Goal: Submit feedback/report problem

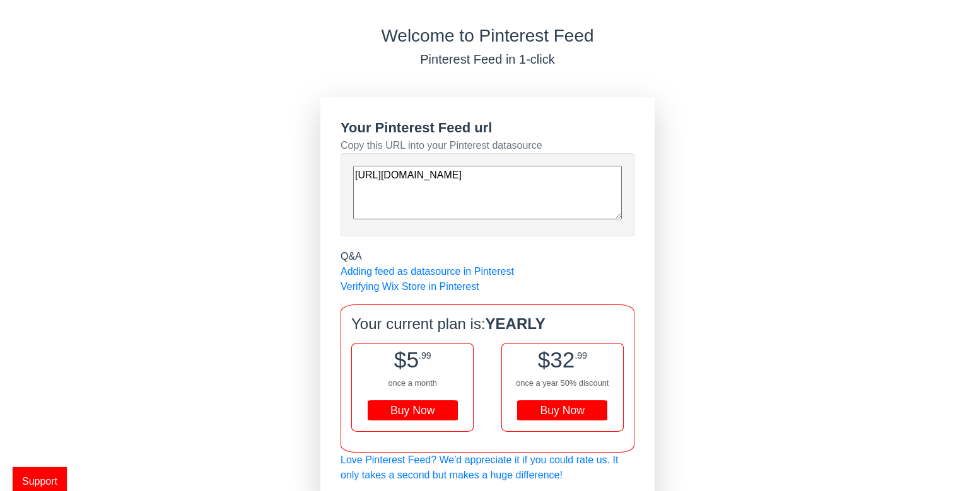
scroll to position [33, 0]
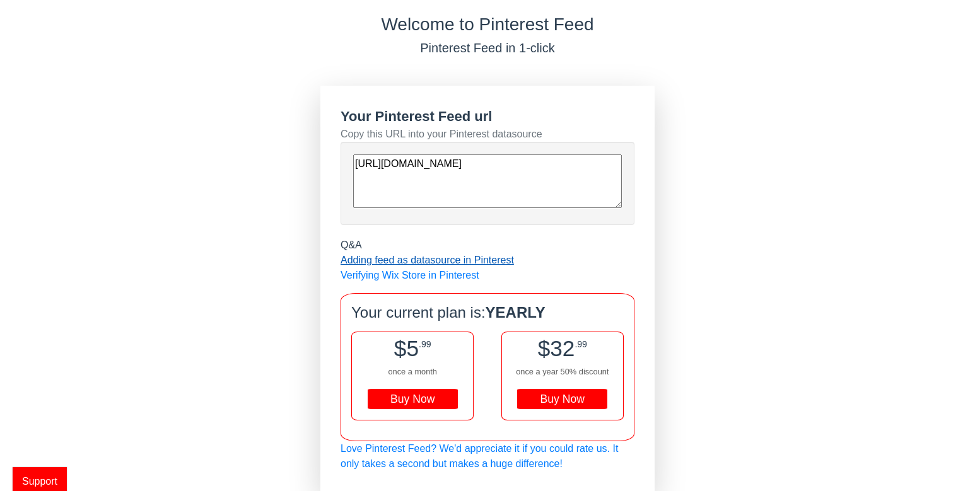
click at [439, 262] on link "Adding feed as datasource in Pinterest" at bounding box center [426, 260] width 173 height 11
click at [357, 275] on link "Verifying Wix Store in Pinterest" at bounding box center [409, 275] width 139 height 11
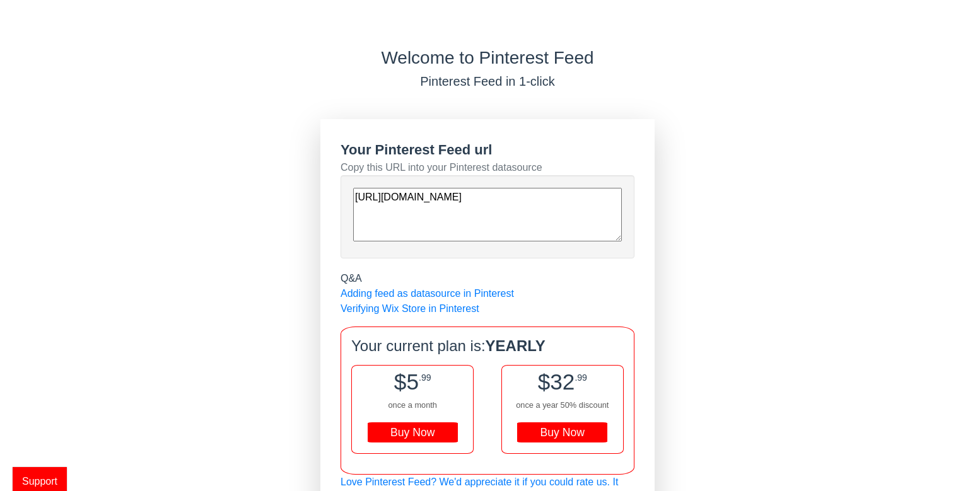
scroll to position [33, 0]
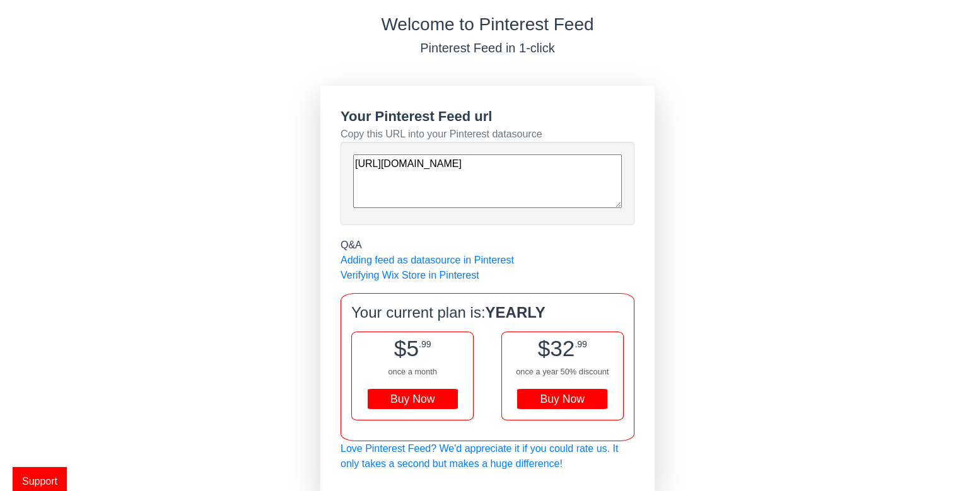
click at [49, 480] on span "Support" at bounding box center [40, 481] width 54 height 28
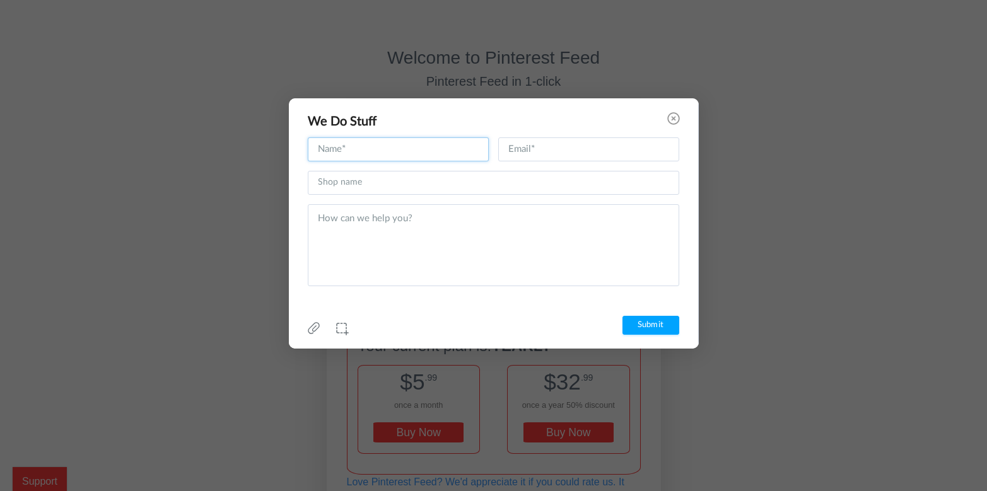
click at [419, 146] on input "text" at bounding box center [398, 149] width 181 height 24
type input "Joe Tonelli"
click at [535, 148] on input "text" at bounding box center [588, 149] width 181 height 24
type input "joevisors@gmail.com"
click at [369, 181] on input "text" at bounding box center [493, 183] width 371 height 24
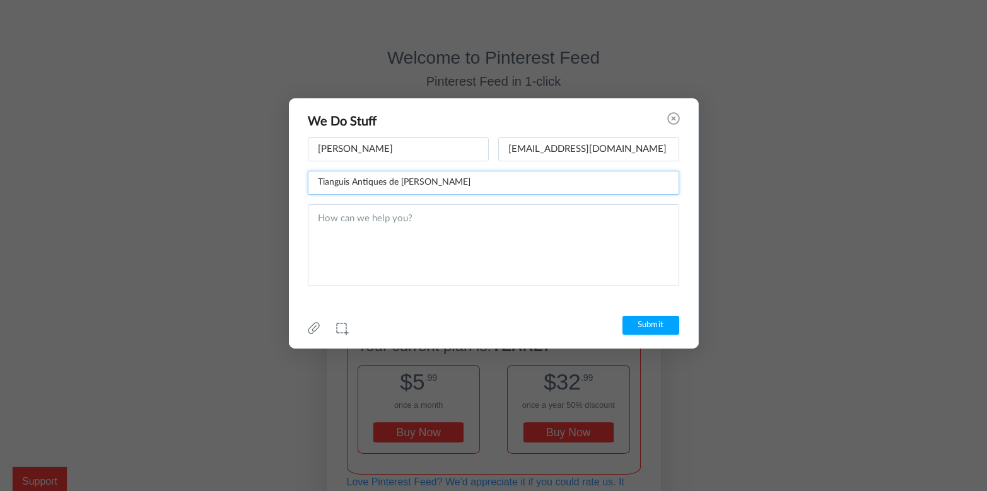
type input "Tianguis Antiques de Rosie"
click at [669, 115] on icon at bounding box center [673, 118] width 13 height 13
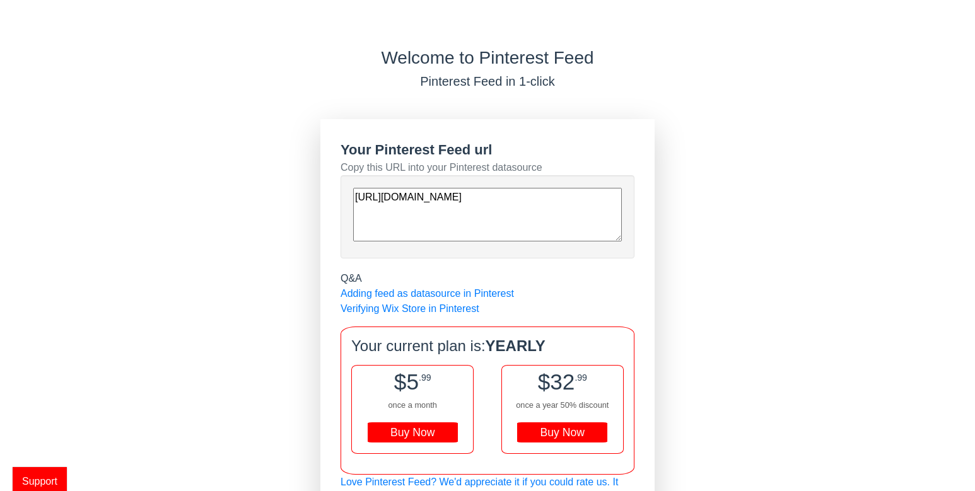
click at [551, 438] on div "Buy Now" at bounding box center [562, 432] width 90 height 20
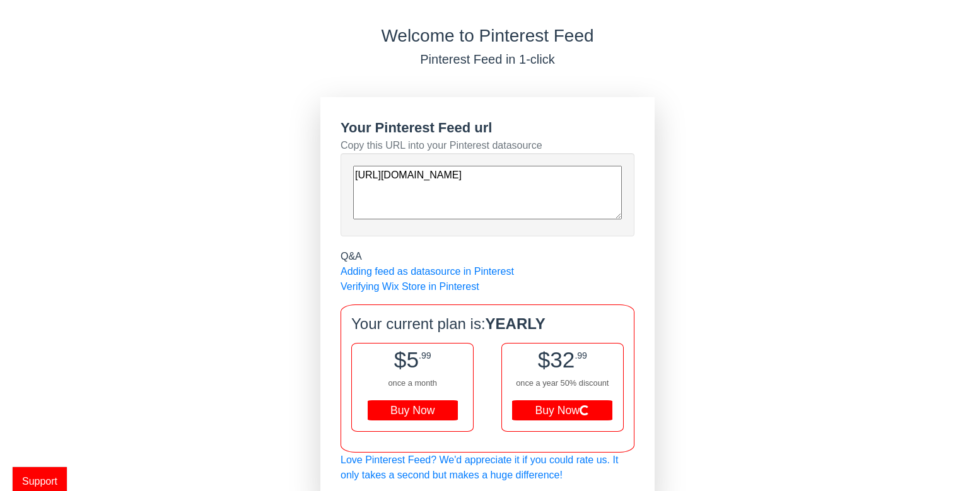
scroll to position [33, 0]
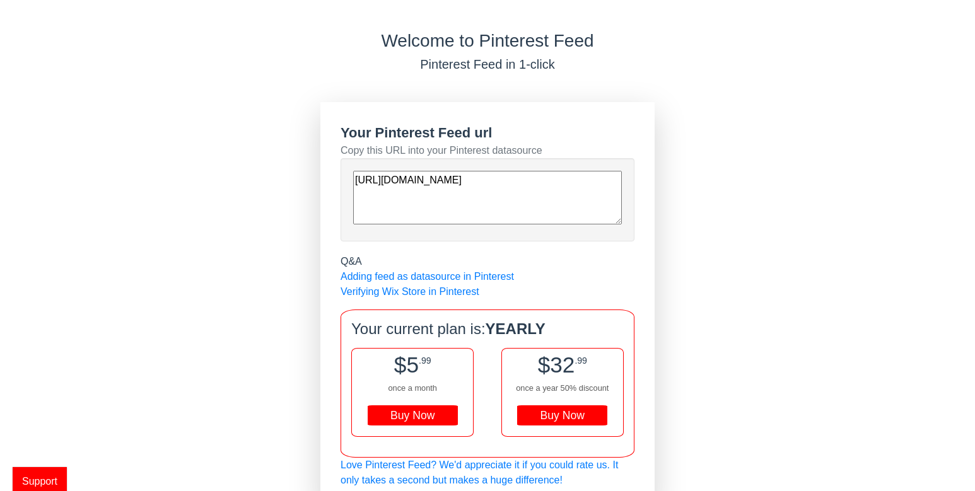
scroll to position [33, 0]
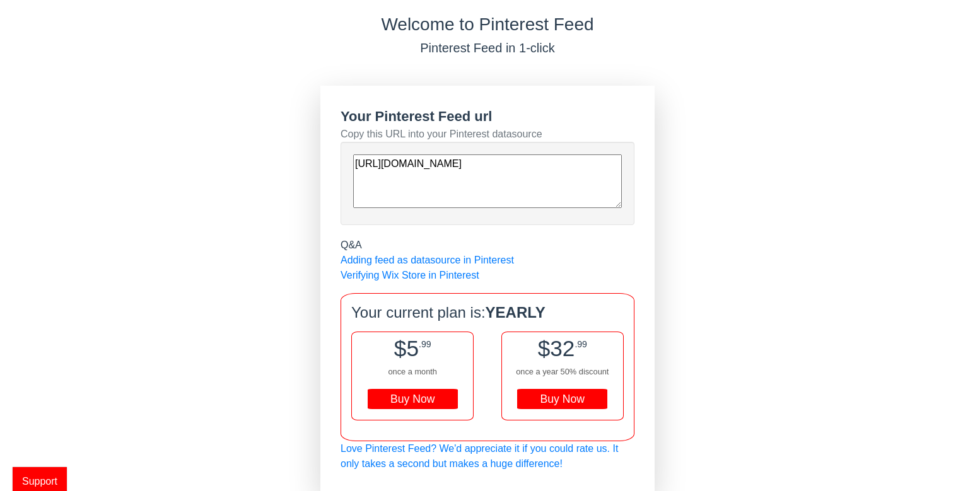
click at [49, 476] on span "Support" at bounding box center [40, 481] width 54 height 28
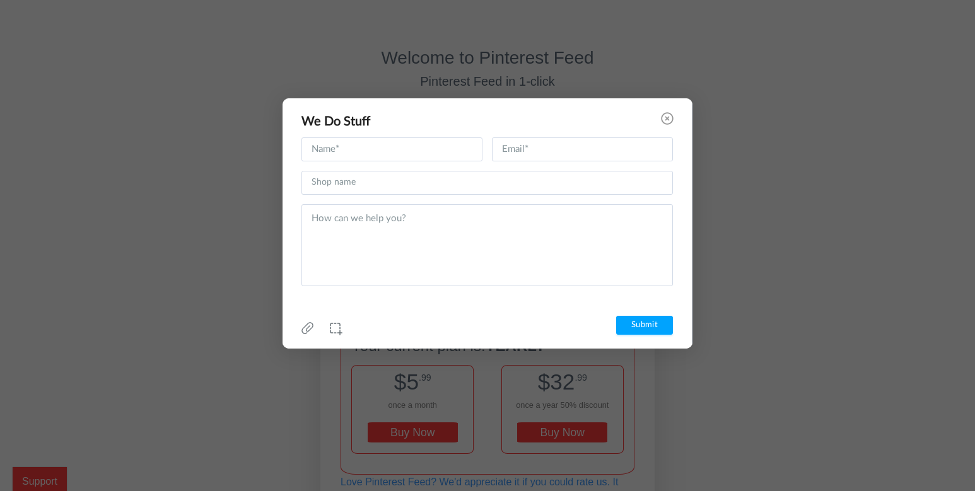
scroll to position [0, 0]
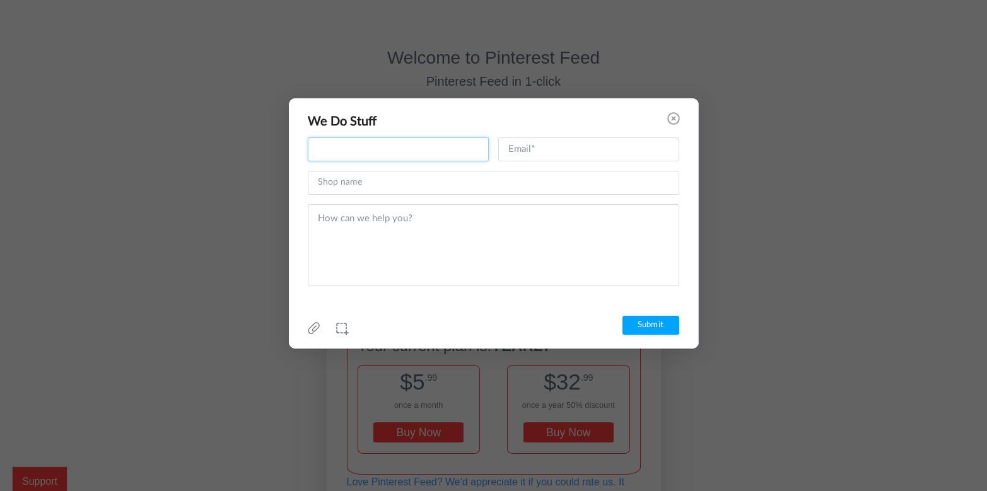
click at [385, 151] on input "text" at bounding box center [398, 149] width 181 height 24
type input "Joseph"
type input "joevisors@gmail.com"
click at [357, 146] on input "Joseph" at bounding box center [398, 149] width 181 height 24
type input "Joe"
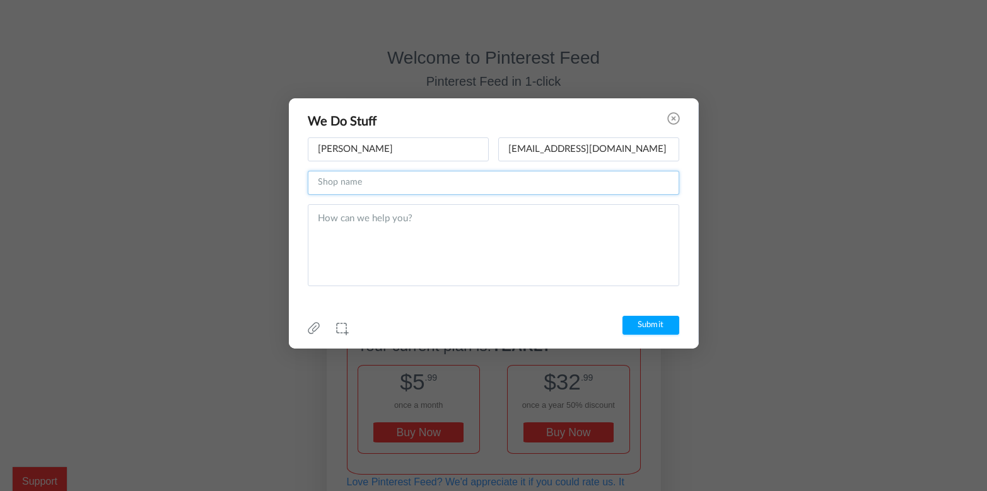
click at [357, 183] on input "text" at bounding box center [493, 183] width 371 height 24
type input "Tianguis Antiques de Rosie"
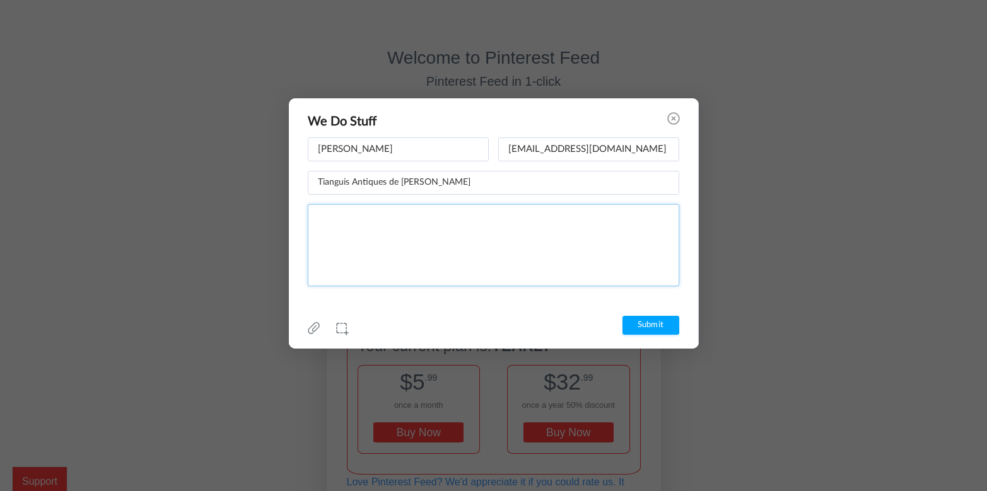
click at [344, 225] on textarea at bounding box center [493, 245] width 371 height 82
type textarea "I paid for app, but cannot access it"
drag, startPoint x: 560, startPoint y: 112, endPoint x: 724, endPoint y: 132, distance: 165.9
click at [724, 120] on div "Successfully Loaded Cancel OK We Do Stuff Joe Name cannot be empty joevisors@gm…" at bounding box center [493, 245] width 987 height 491
click at [313, 327] on icon at bounding box center [314, 328] width 12 height 12
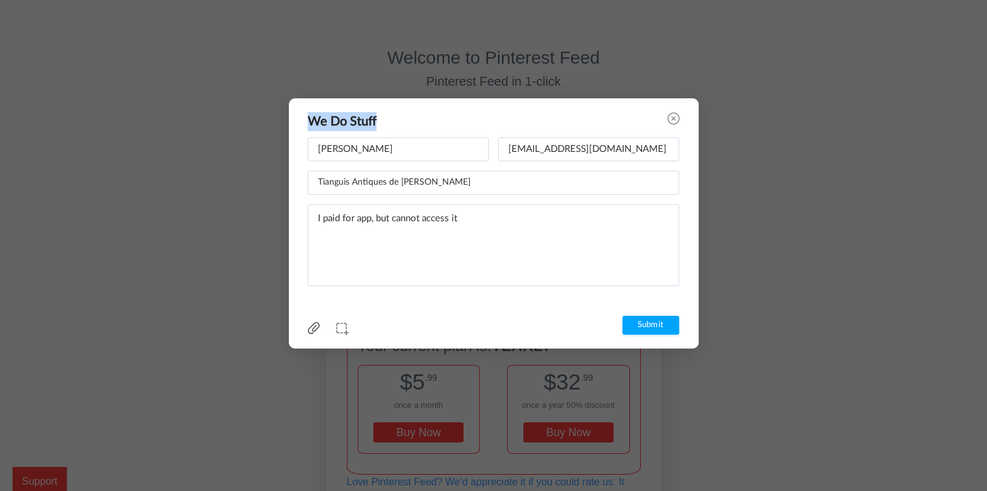
type input "C:\fakepath\pinterest reciept.pdf"
click at [433, 332] on icon at bounding box center [435, 329] width 13 height 13
click at [436, 260] on link "Highlight" at bounding box center [438, 259] width 33 height 13
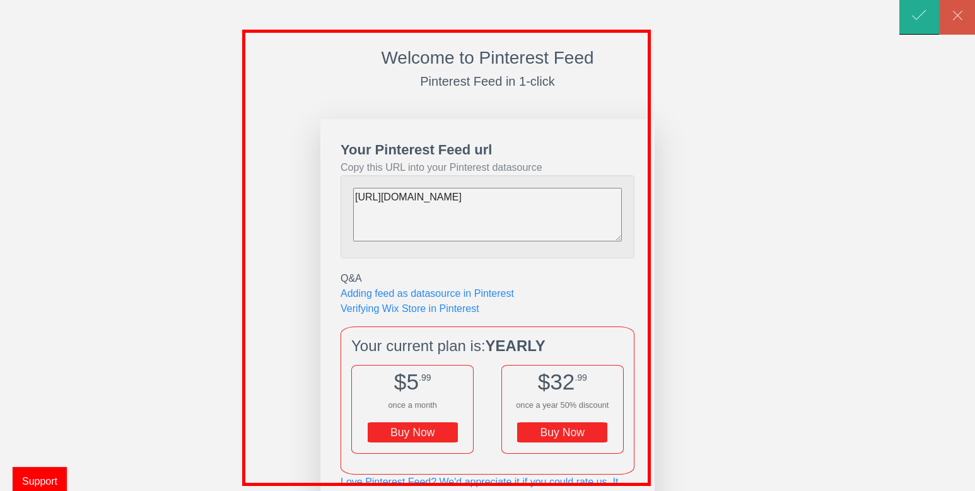
scroll to position [33, 0]
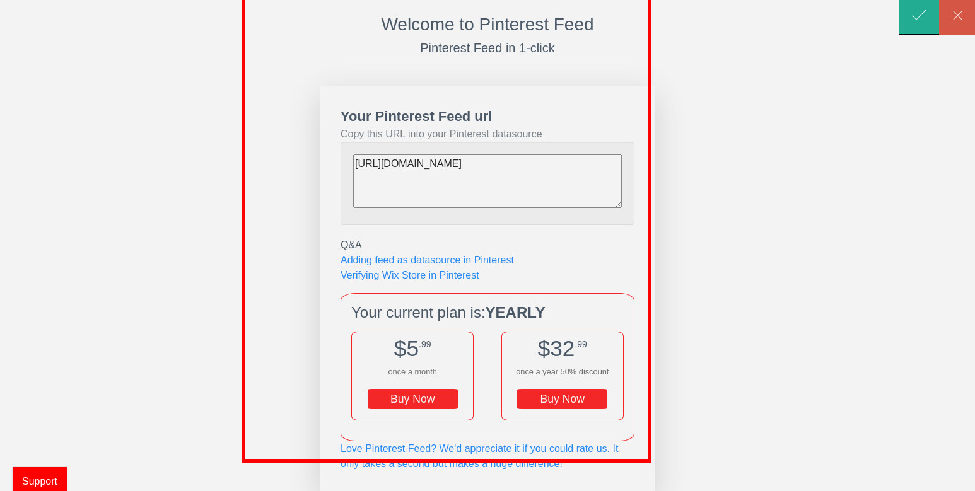
drag, startPoint x: 242, startPoint y: 30, endPoint x: 758, endPoint y: 508, distance: 703.5
click at [758, 490] on html "Welcome to Pinterest Feed Pinterest Feed in 1-click Your Pinterest Feed url Cop…" at bounding box center [487, 229] width 975 height 525
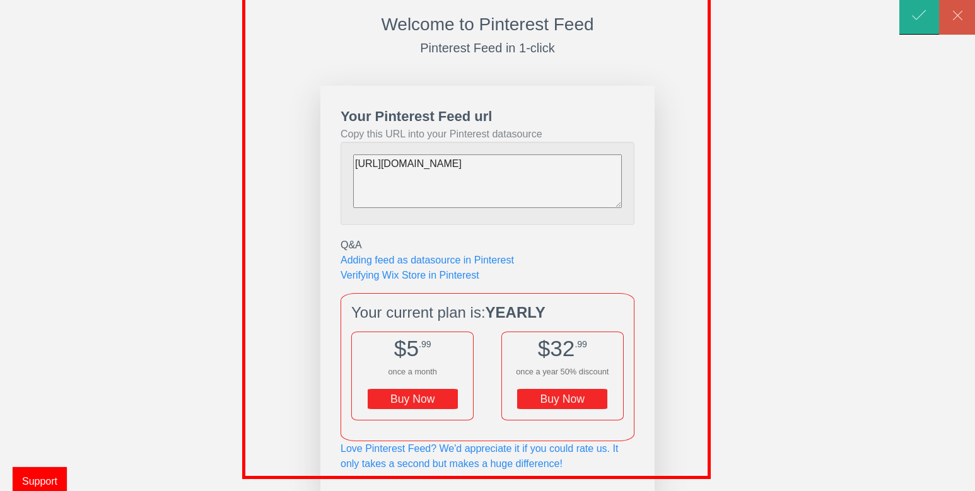
click at [711, 480] on div "Successfully Loaded Cancel OK We Do Stuff Joe Name cannot be empty joevisors@gm…" at bounding box center [487, 245] width 975 height 491
click at [654, 374] on div "Successfully Loaded Cancel OK We Do Stuff Joe Name cannot be empty joevisors@gm…" at bounding box center [487, 245] width 975 height 491
click at [920, 21] on div at bounding box center [919, 17] width 40 height 34
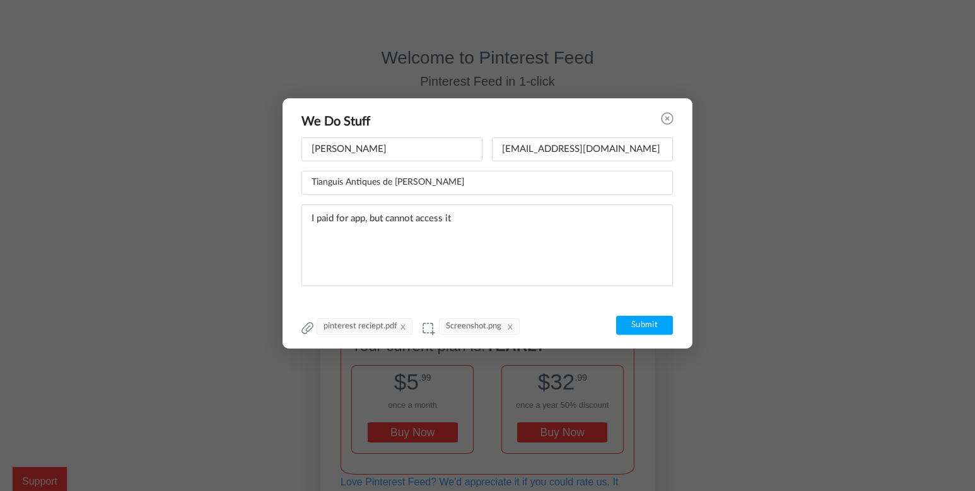
scroll to position [0, 0]
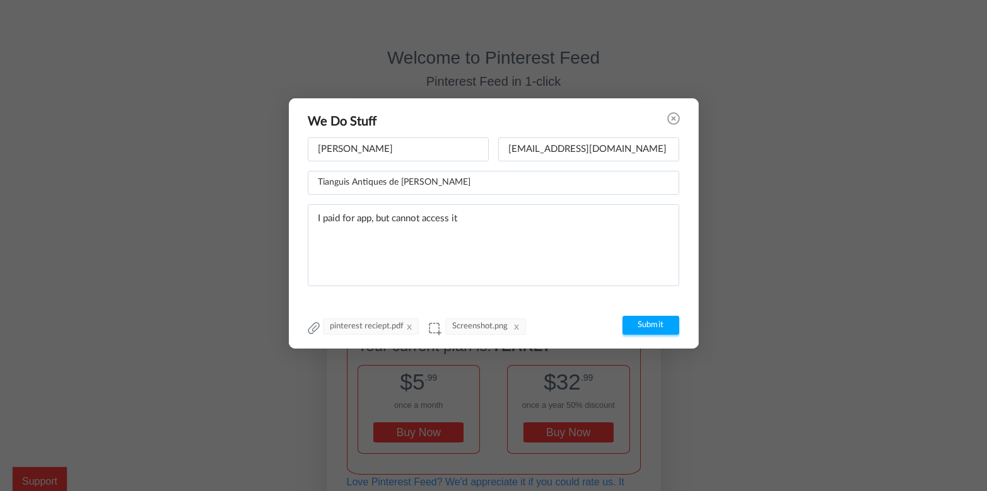
click at [644, 322] on input "Submit" at bounding box center [650, 325] width 57 height 19
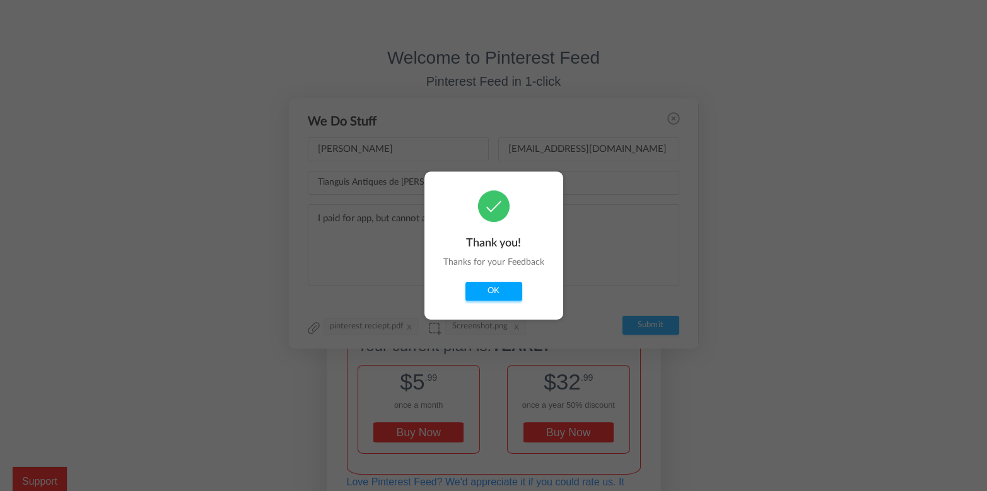
click at [480, 294] on button "OK" at bounding box center [493, 291] width 57 height 19
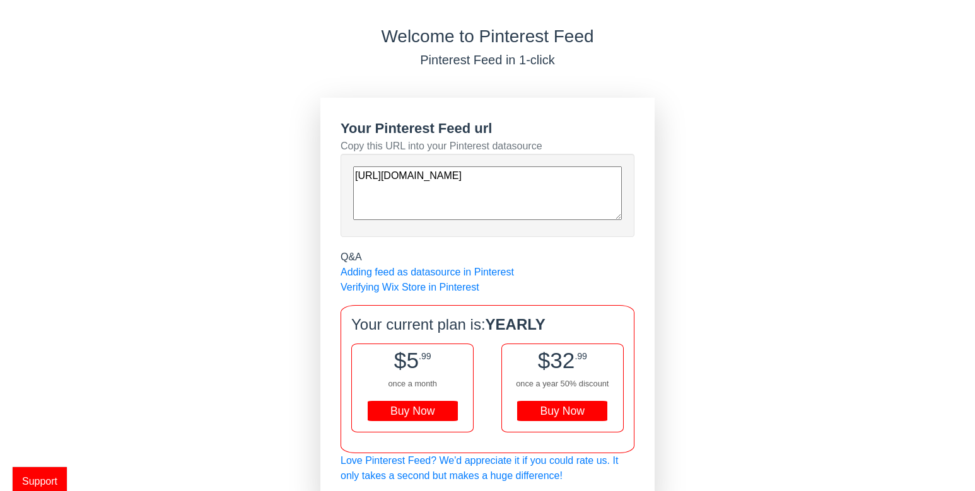
scroll to position [33, 0]
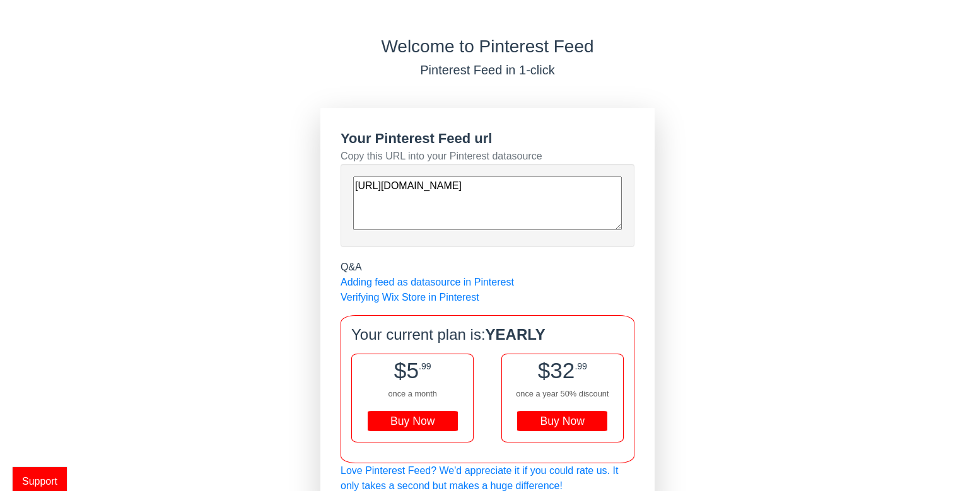
scroll to position [33, 0]
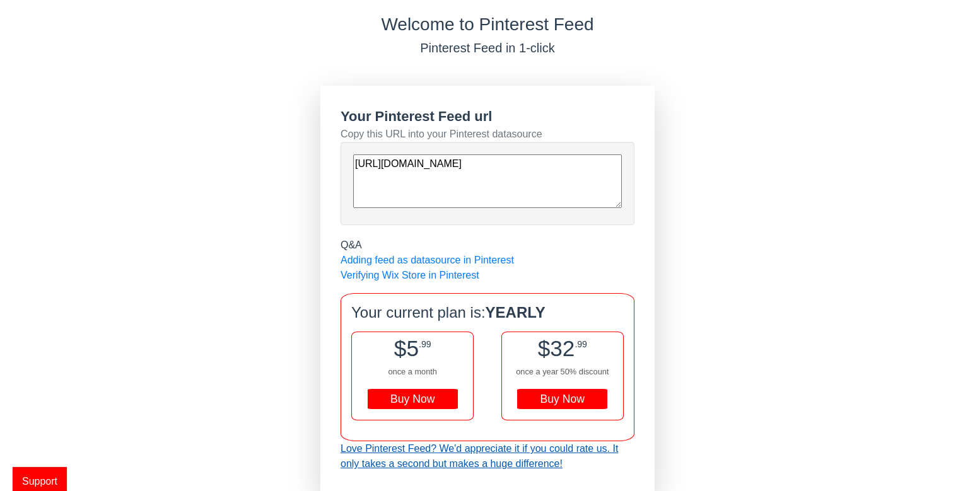
click at [508, 457] on link "Love Pinterest Feed? We'd appreciate it if you could rate us. It only takes a s…" at bounding box center [478, 456] width 277 height 26
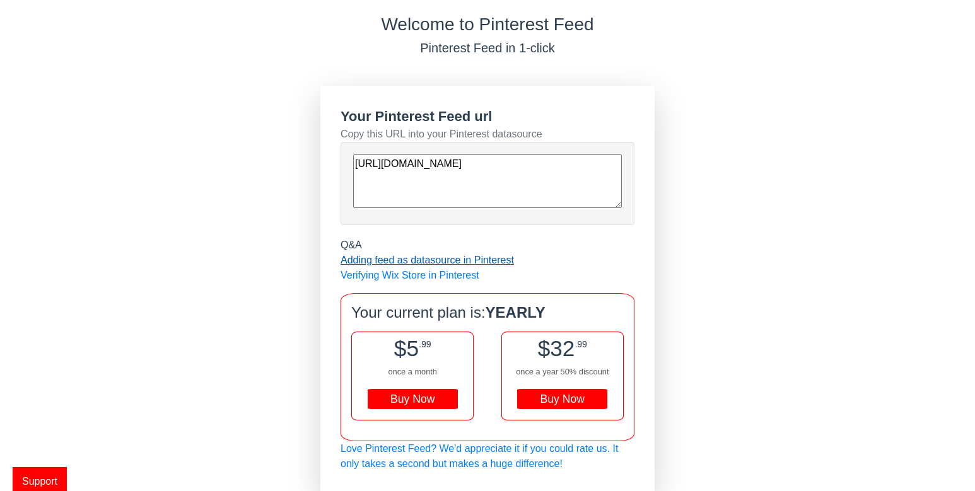
click at [366, 263] on link "Adding feed as datasource in Pinterest" at bounding box center [426, 260] width 173 height 11
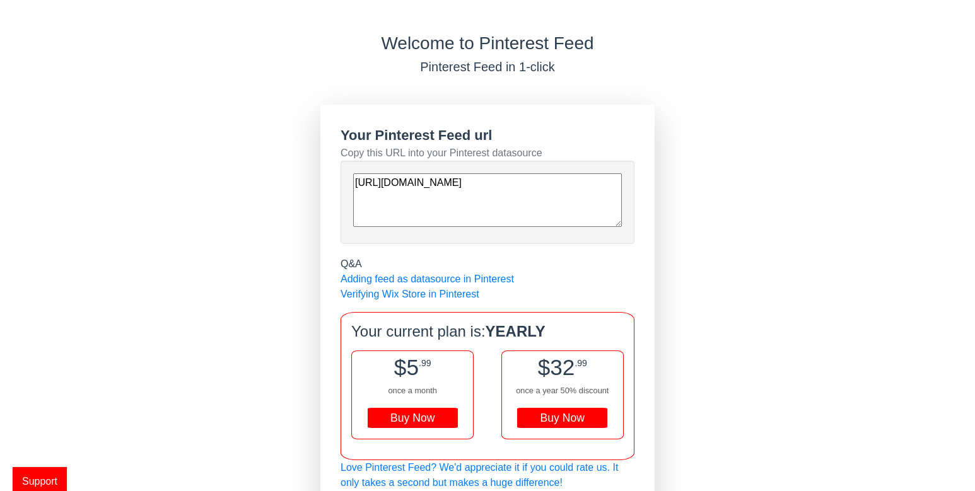
scroll to position [0, 0]
